Goal: Understand process/instructions: Learn how to perform a task or action

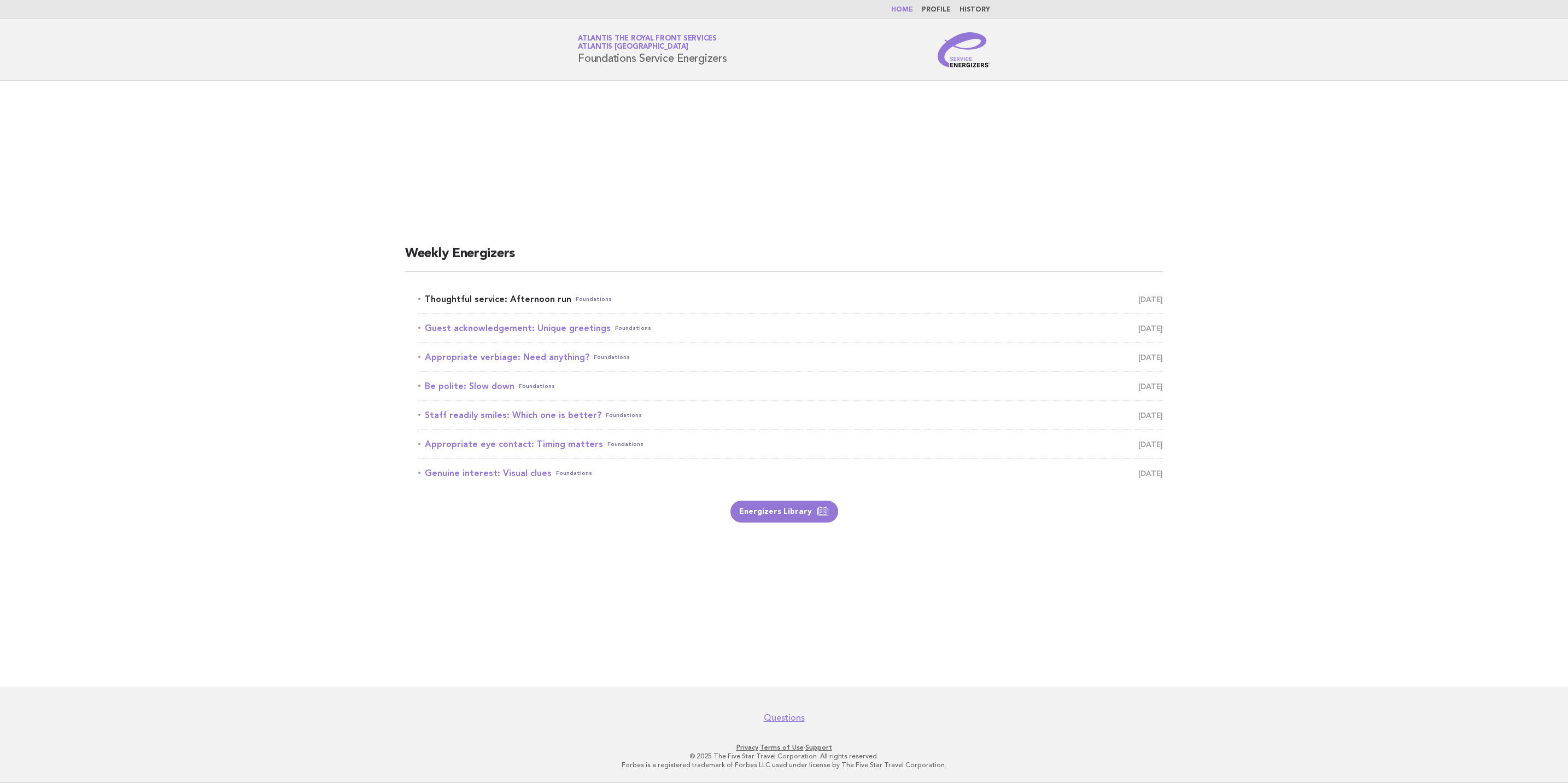
click at [520, 298] on link "Thoughtful service: Afternoon run Foundations October 14" at bounding box center [790, 299] width 745 height 15
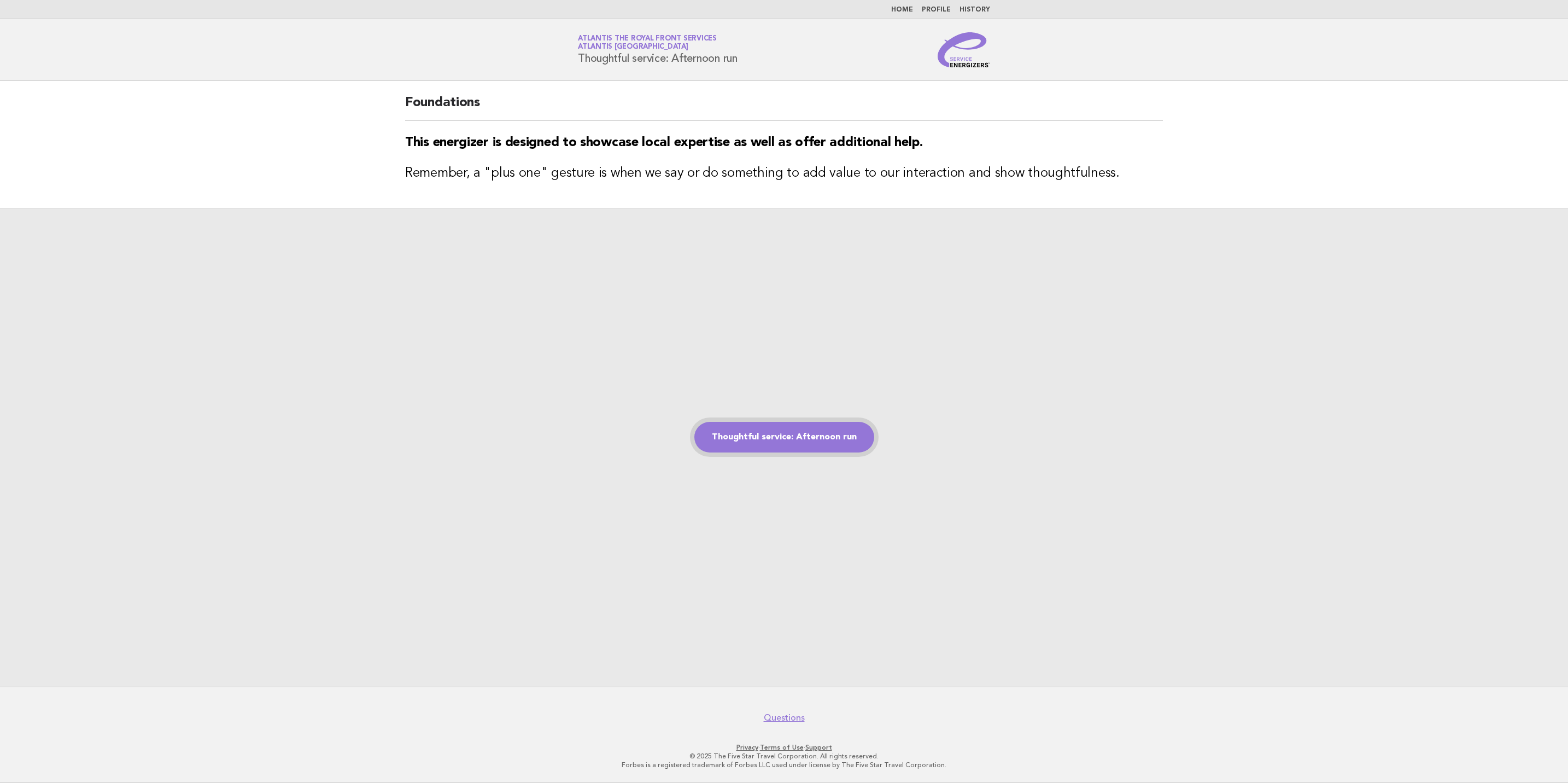
click at [800, 443] on link "Thoughtful service: Afternoon run" at bounding box center [784, 437] width 180 height 31
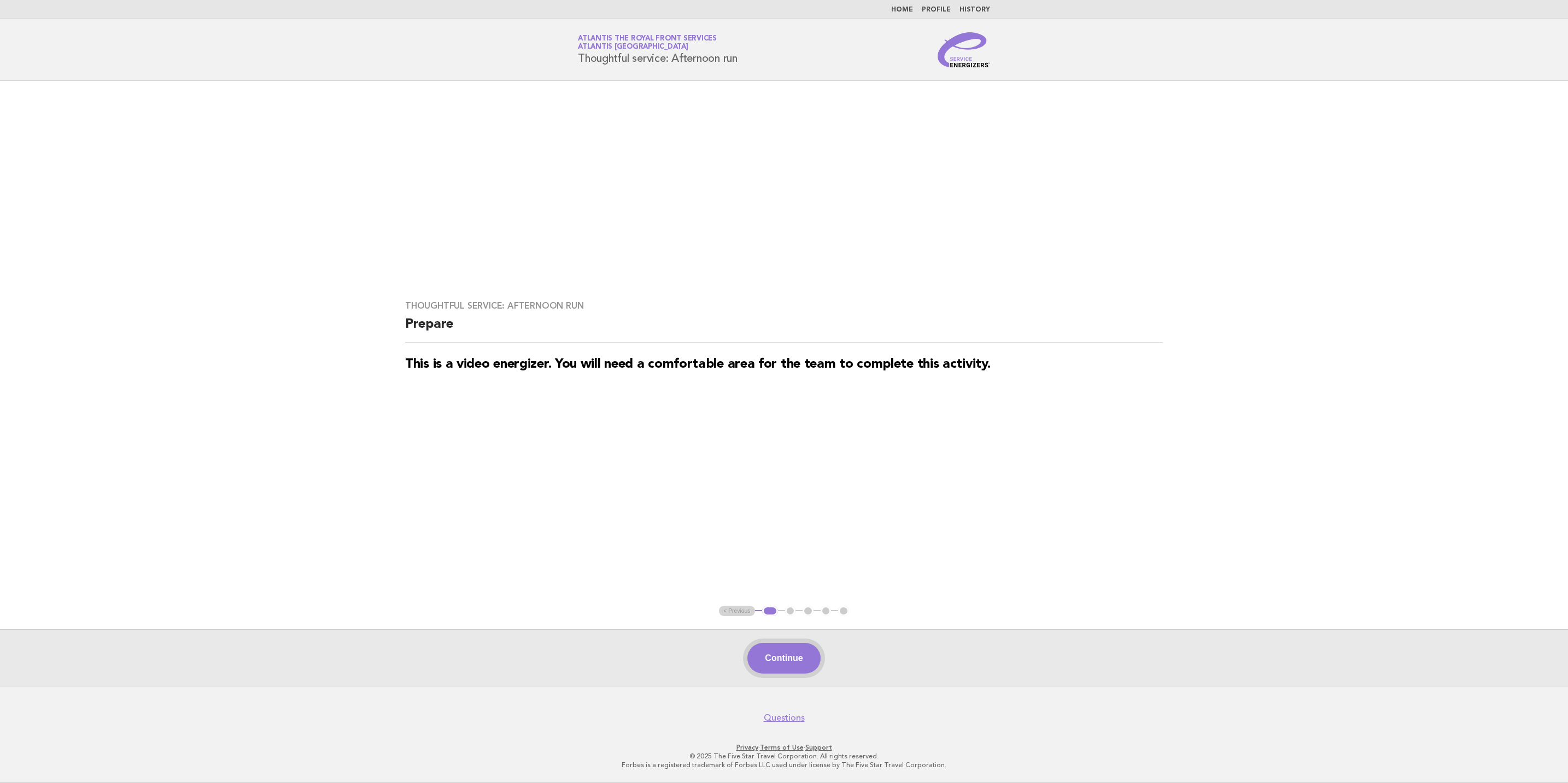
click at [778, 660] on button "Continue" at bounding box center [784, 658] width 73 height 31
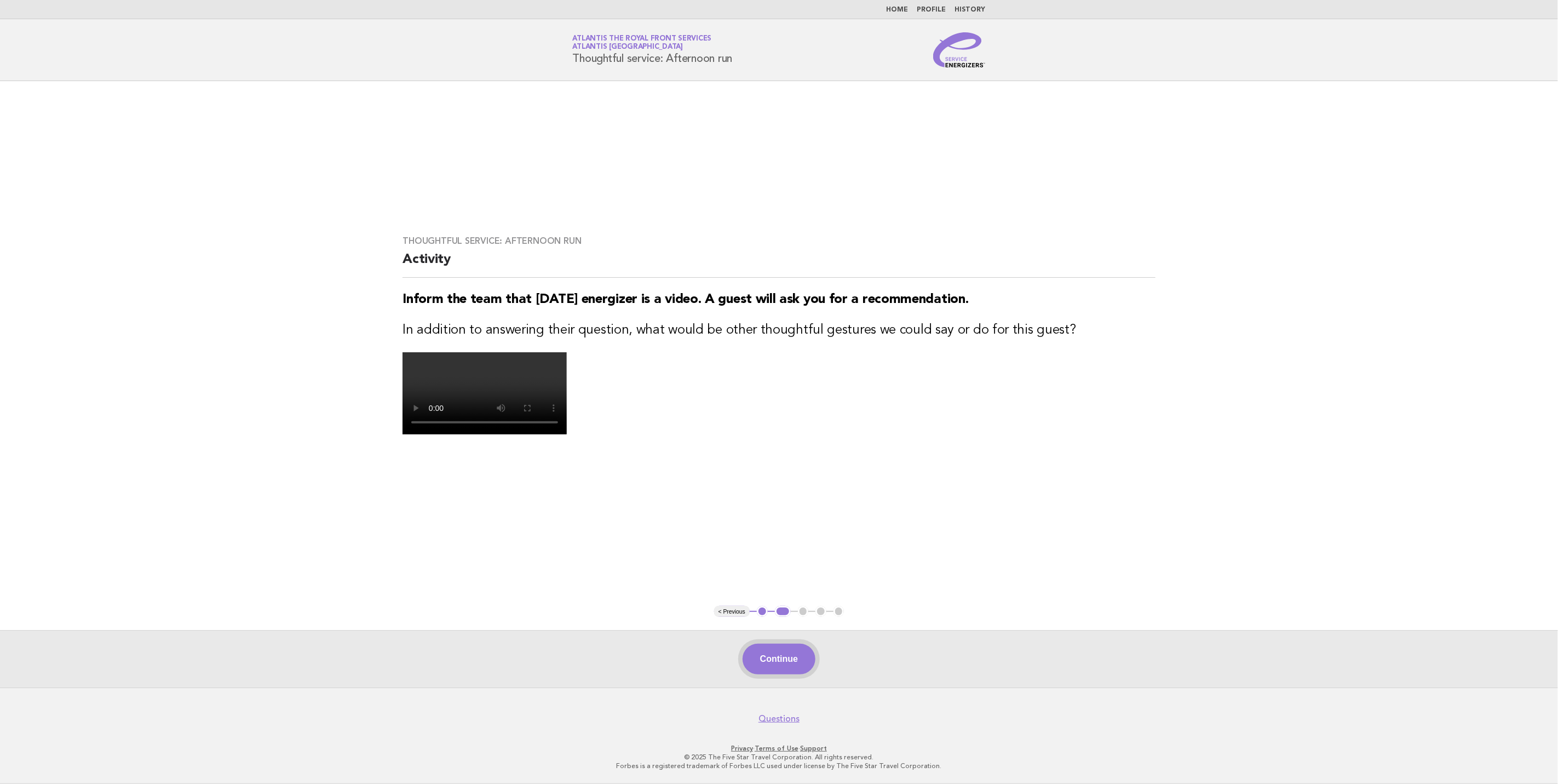
click at [793, 674] on button "Continue" at bounding box center [779, 659] width 73 height 31
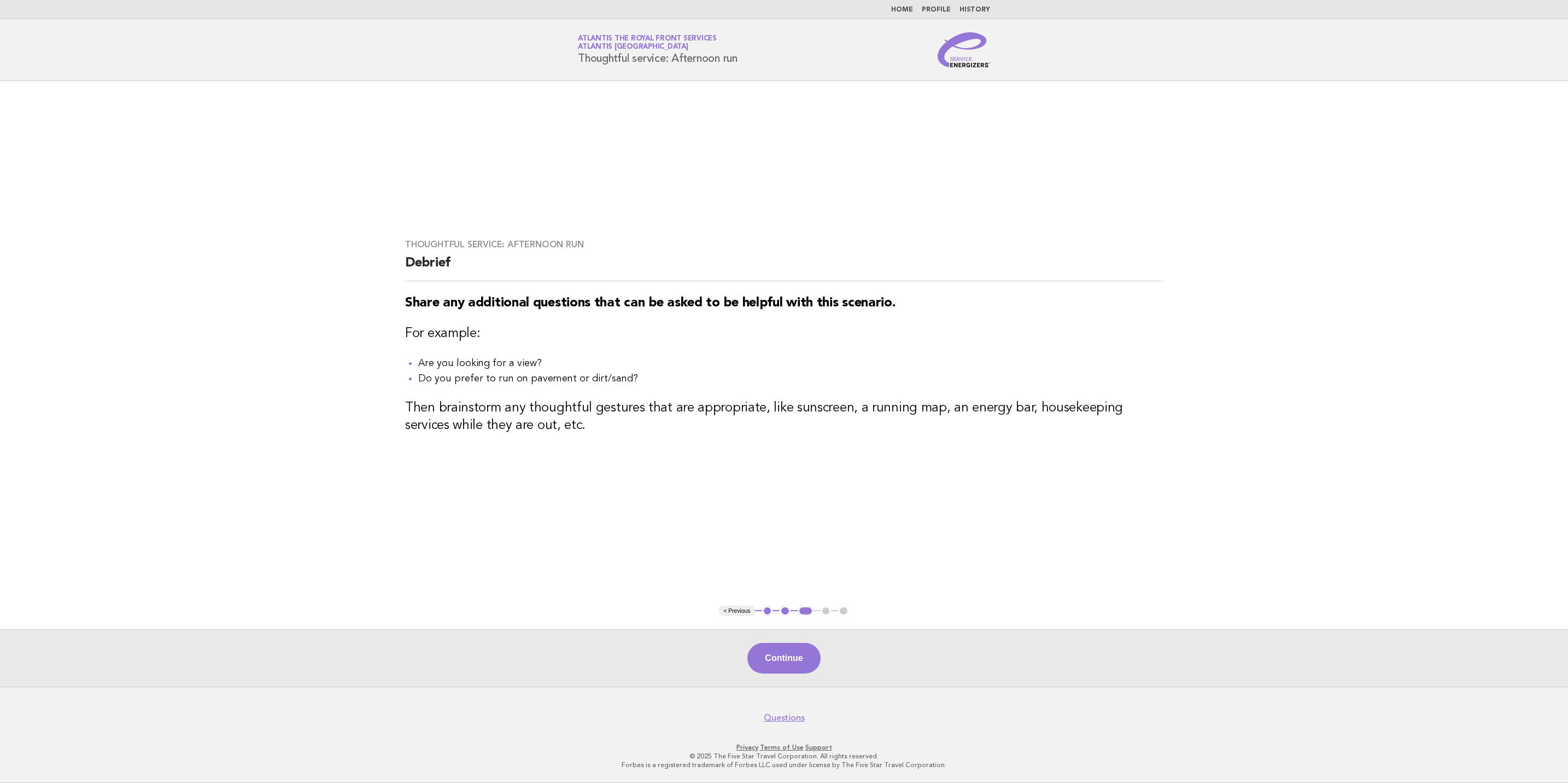
click at [809, 653] on button "Continue" at bounding box center [784, 658] width 73 height 31
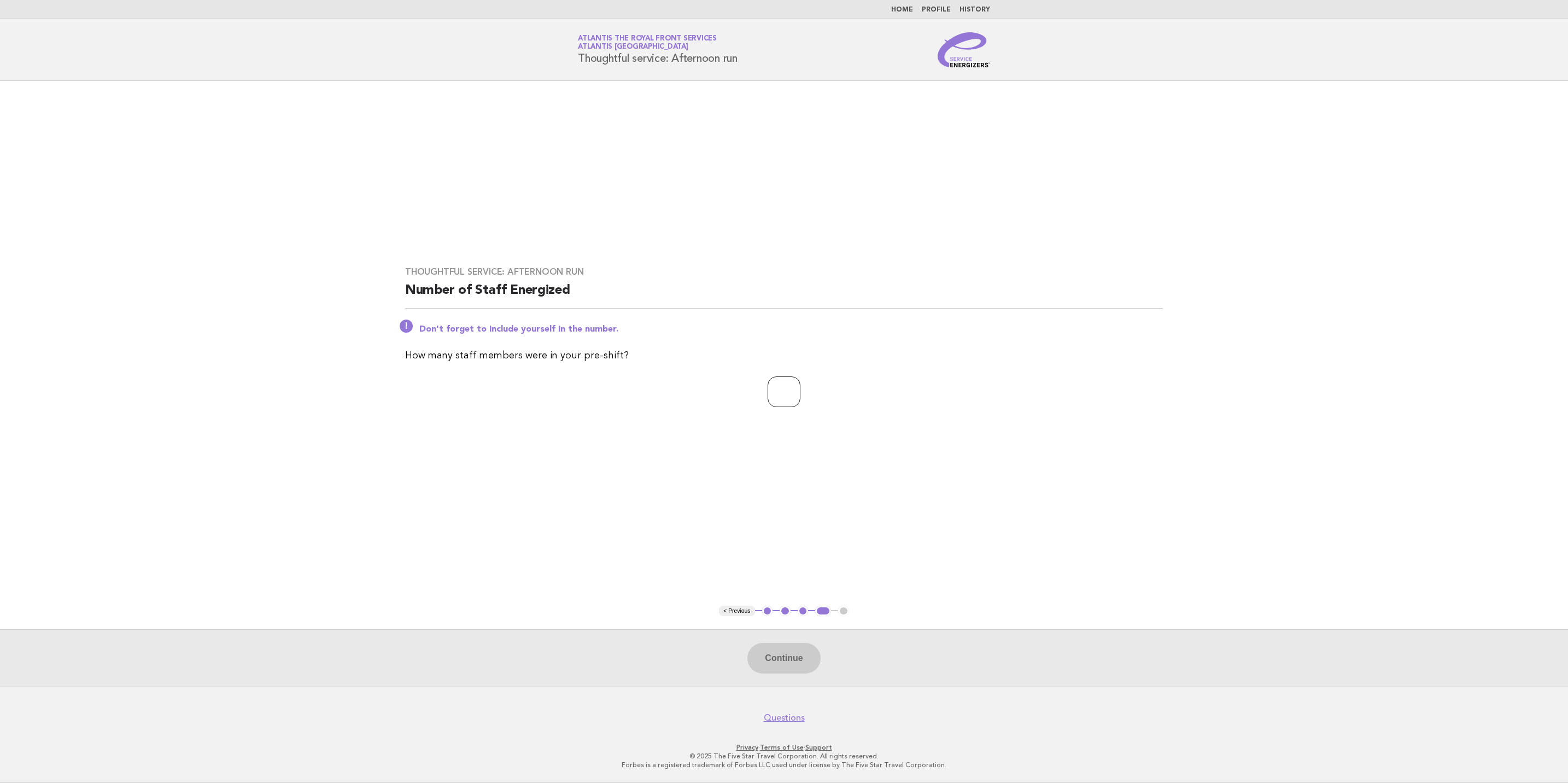
click at [792, 395] on input "number" at bounding box center [784, 392] width 33 height 31
type input "*"
click at [780, 670] on button "Continue" at bounding box center [784, 658] width 73 height 31
